Goal: Information Seeking & Learning: Understand process/instructions

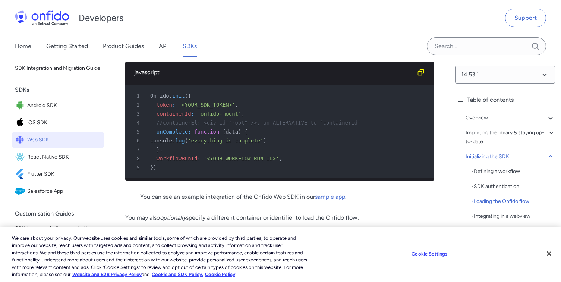
scroll to position [7365, 0]
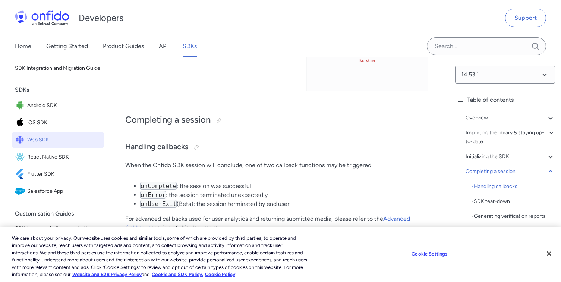
click at [243, 199] on li "onUserExit (Beta): the session terminated by end user" at bounding box center [287, 203] width 294 height 9
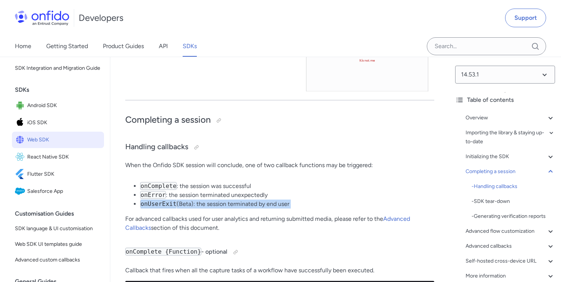
click at [243, 199] on li "onUserExit (Beta): the session terminated by end user" at bounding box center [287, 203] width 294 height 9
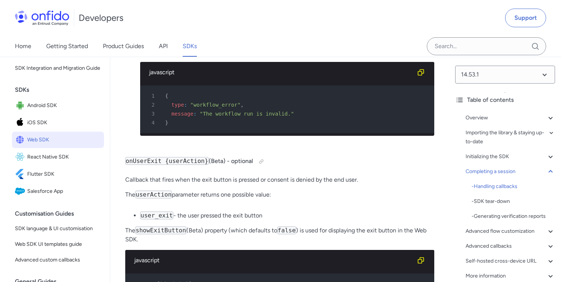
scroll to position [9203, 0]
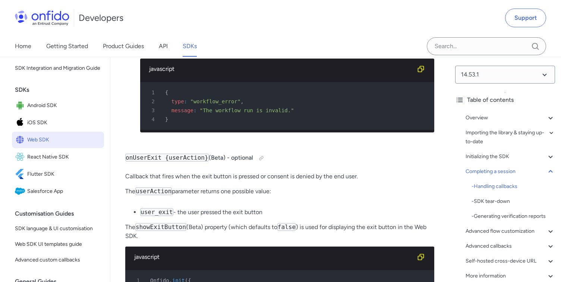
click at [241, 172] on p "Callback that fires when the exit button is pressed or consent is denied by the…" at bounding box center [279, 176] width 309 height 9
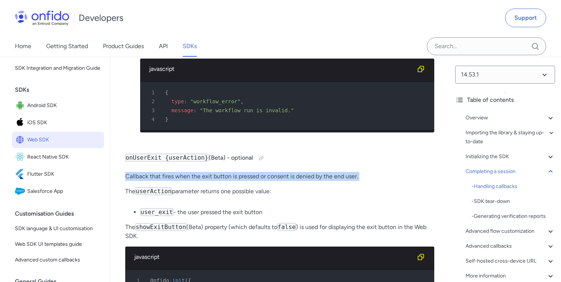
click at [241, 172] on p "Callback that fires when the exit button is pressed or consent is denied by the…" at bounding box center [279, 176] width 309 height 9
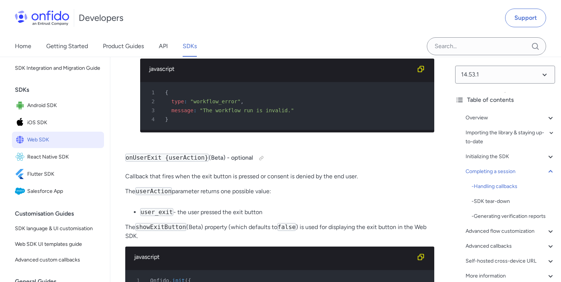
click at [236, 187] on p "The userAction parameter returns one possible value:" at bounding box center [279, 191] width 309 height 9
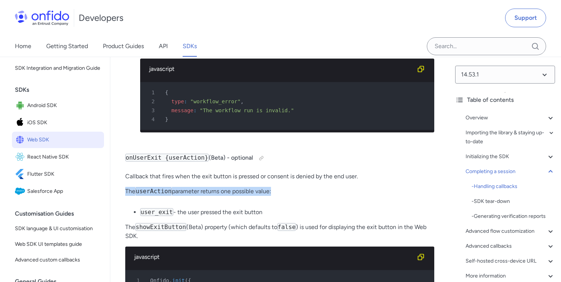
click at [236, 187] on p "The userAction parameter returns one possible value:" at bounding box center [279, 191] width 309 height 9
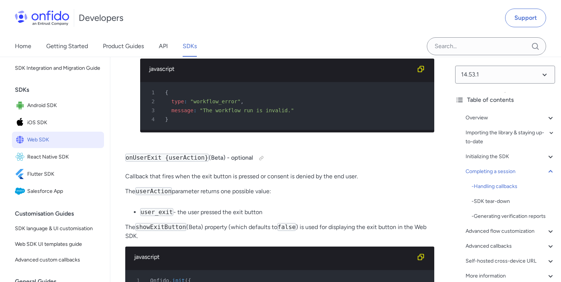
click at [230, 208] on li "user_exit - the user pressed the exit button" at bounding box center [287, 212] width 294 height 9
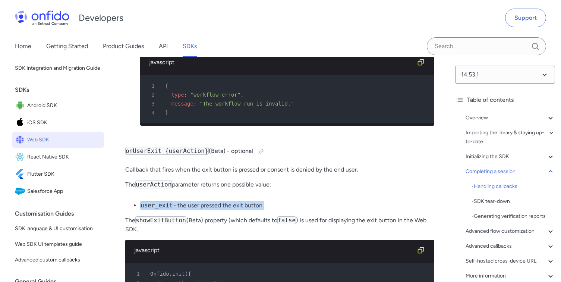
scroll to position [9211, 0]
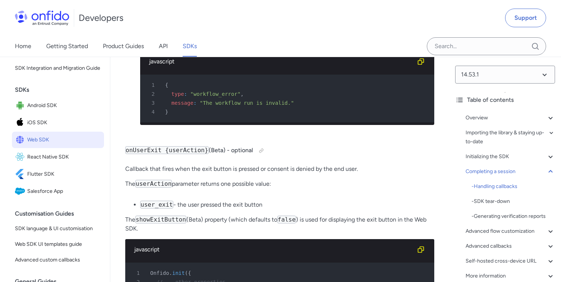
click at [228, 215] on p "The showExitButton (Beta) property (which defaults to false ) is used for displ…" at bounding box center [279, 224] width 309 height 18
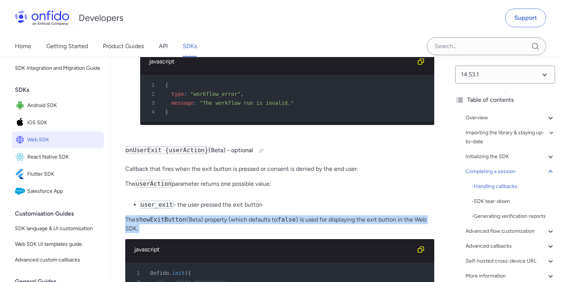
click at [228, 215] on p "The showExitButton (Beta) property (which defaults to false ) is used for displ…" at bounding box center [279, 224] width 309 height 18
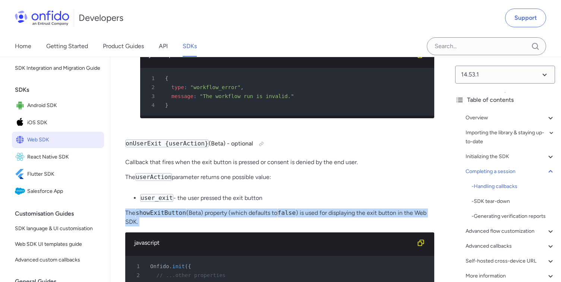
scroll to position [9219, 0]
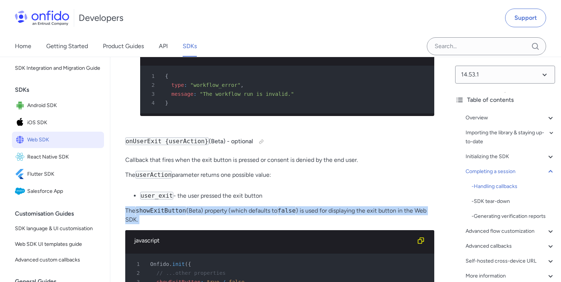
click at [231, 206] on p "The showExitButton (Beta) property (which defaults to false ) is used for displ…" at bounding box center [279, 215] width 309 height 18
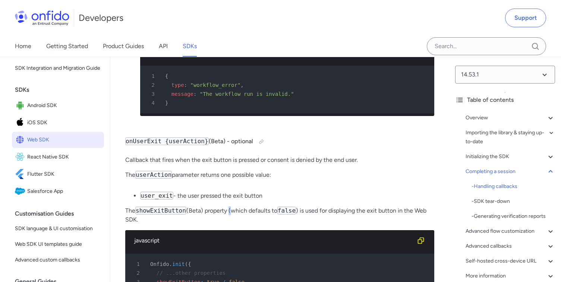
click at [231, 206] on p "The showExitButton (Beta) property (which defaults to false ) is used for displ…" at bounding box center [279, 215] width 309 height 18
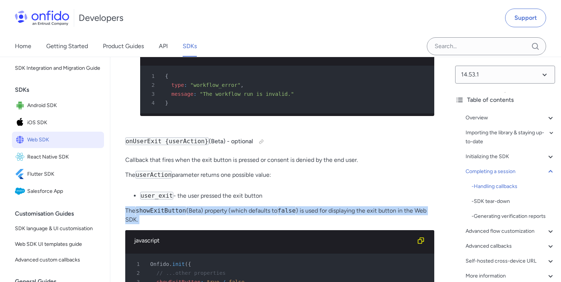
click at [231, 206] on p "The showExitButton (Beta) property (which defaults to false ) is used for displ…" at bounding box center [279, 215] width 309 height 18
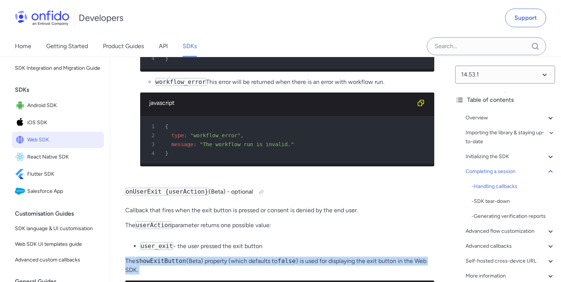
scroll to position [9191, 0]
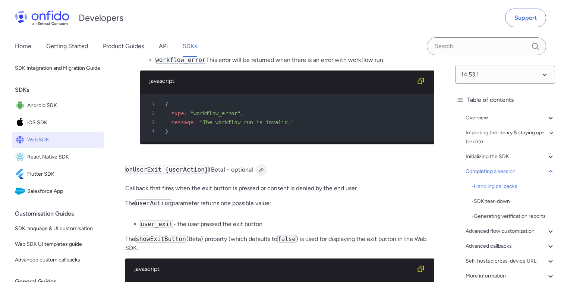
click at [261, 167] on div at bounding box center [261, 170] width 6 height 6
click at [232, 164] on h4 "onUserExit {userAction} (Beta) - optional Link copied!" at bounding box center [279, 170] width 309 height 12
click at [205, 165] on code "onUserExit {userAction}" at bounding box center [166, 169] width 83 height 8
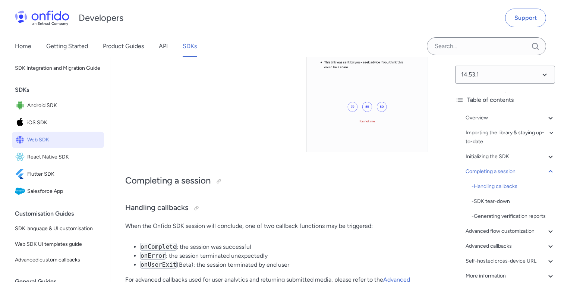
scroll to position [7299, 0]
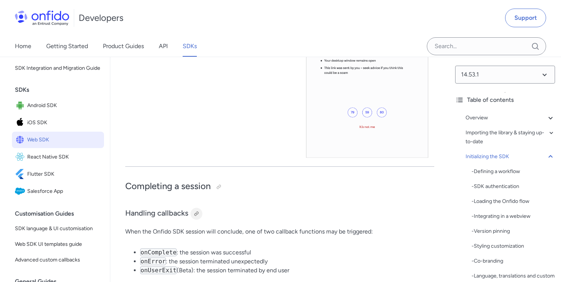
click at [194, 211] on div at bounding box center [196, 214] width 6 height 6
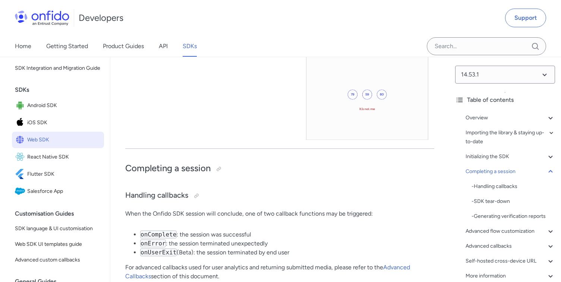
scroll to position [7337, 0]
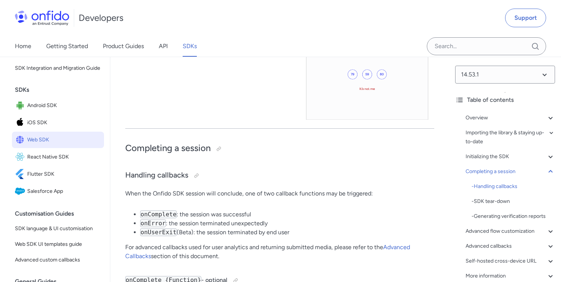
click at [162, 228] on code "onUserExit" at bounding box center [158, 232] width 37 height 8
copy code "onUserExit"
